Goal: Information Seeking & Learning: Learn about a topic

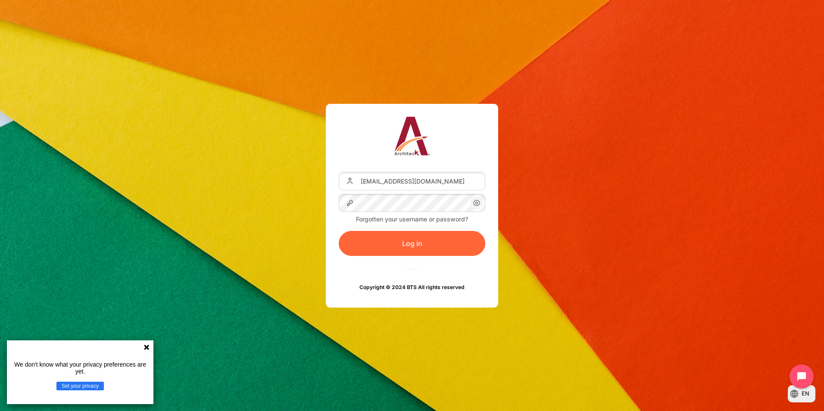
click at [434, 249] on button "Log in" at bounding box center [412, 243] width 147 height 25
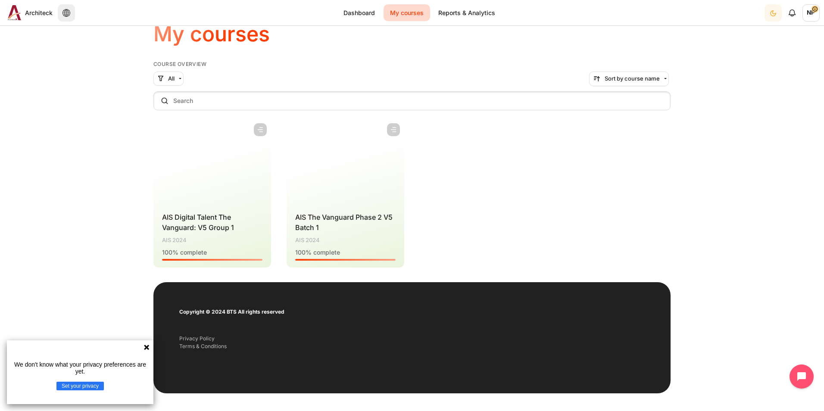
scroll to position [50, 0]
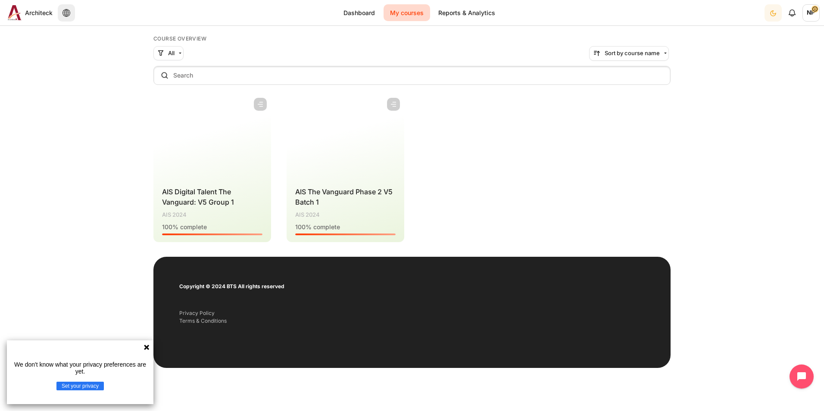
click at [147, 348] on icon at bounding box center [146, 347] width 5 height 5
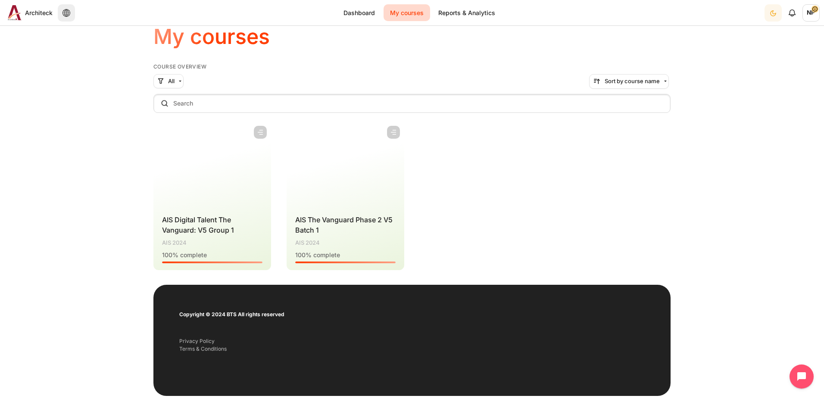
scroll to position [7, 0]
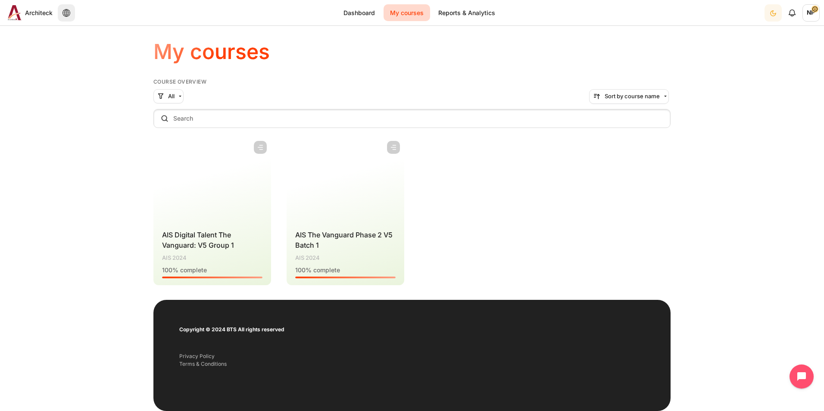
click at [343, 244] on h4 "Course name AIS The Vanguard Phase 2 V5 Batch 1" at bounding box center [345, 240] width 100 height 21
click at [354, 231] on span "AIS The Vanguard Phase 2 V5 Batch 1" at bounding box center [343, 240] width 97 height 19
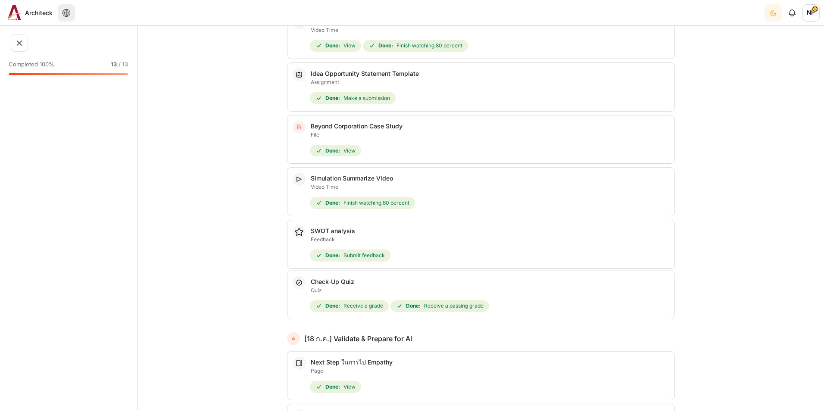
scroll to position [541, 0]
